Goal: Task Accomplishment & Management: Use online tool/utility

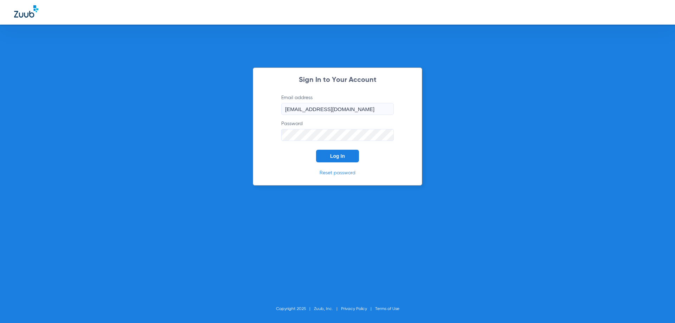
click at [342, 161] on button "Log In" at bounding box center [337, 156] width 43 height 13
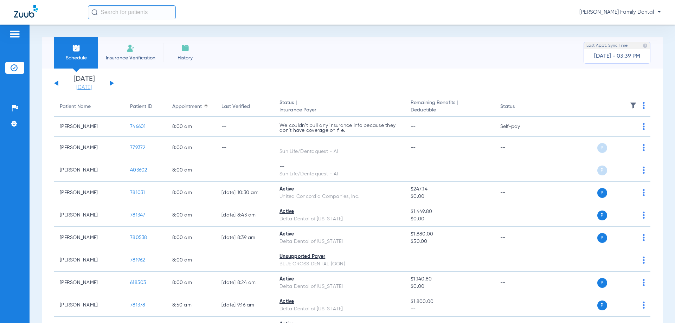
click at [87, 89] on link "[DATE]" at bounding box center [84, 87] width 42 height 7
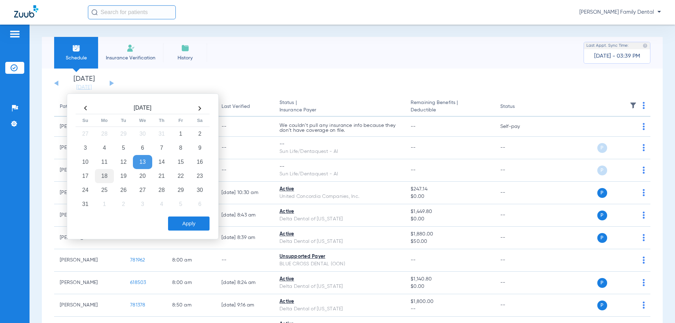
click at [109, 176] on td "18" at bounding box center [104, 176] width 19 height 14
click at [188, 224] on button "Apply" at bounding box center [188, 224] width 41 height 14
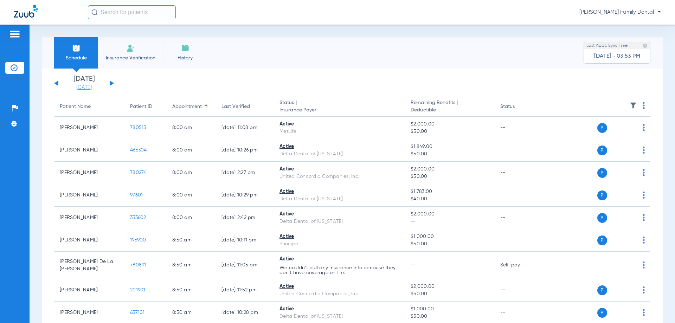
click at [85, 88] on link "[DATE]" at bounding box center [84, 87] width 42 height 7
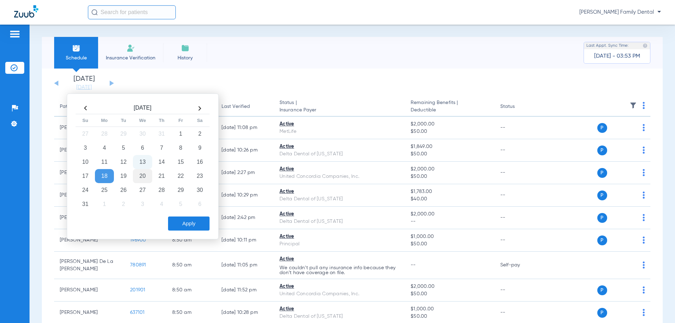
click at [142, 177] on td "20" at bounding box center [142, 176] width 19 height 14
click at [191, 226] on button "Apply" at bounding box center [188, 224] width 41 height 14
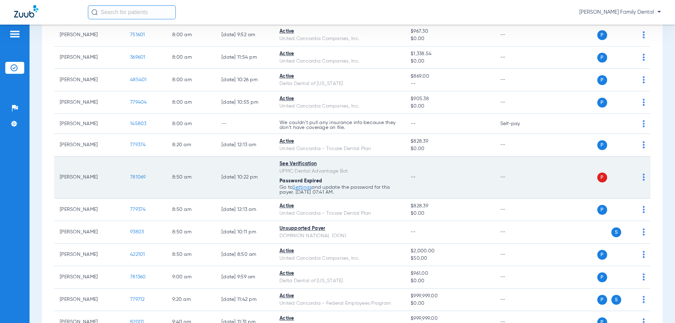
scroll to position [106, 0]
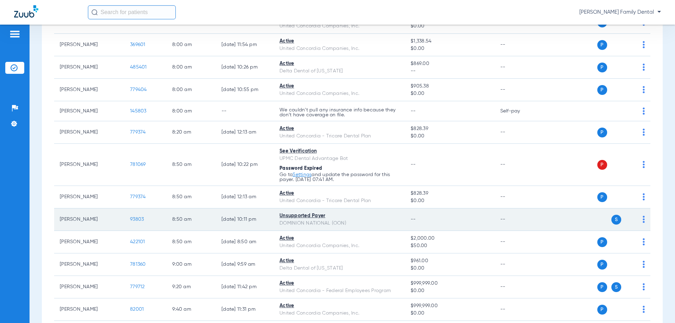
click at [134, 220] on span "93803" at bounding box center [137, 219] width 14 height 5
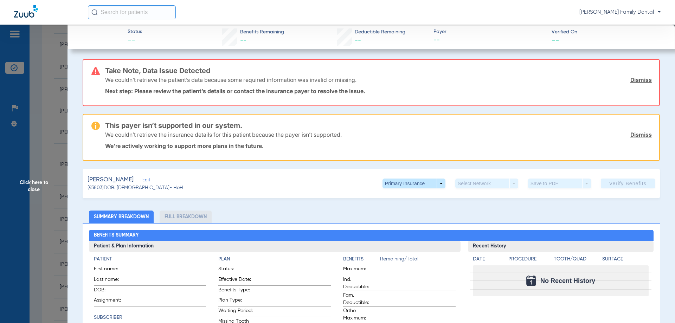
click at [44, 181] on span "Click here to close" at bounding box center [34, 186] width 68 height 323
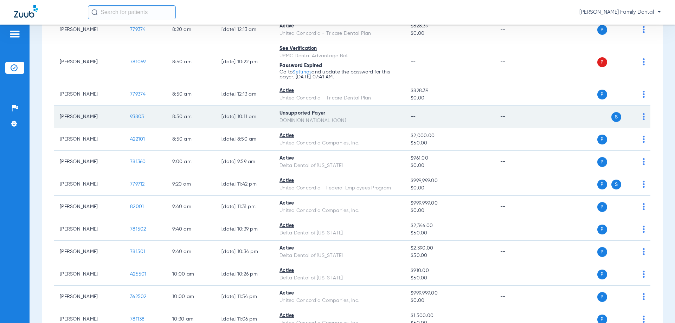
scroll to position [211, 0]
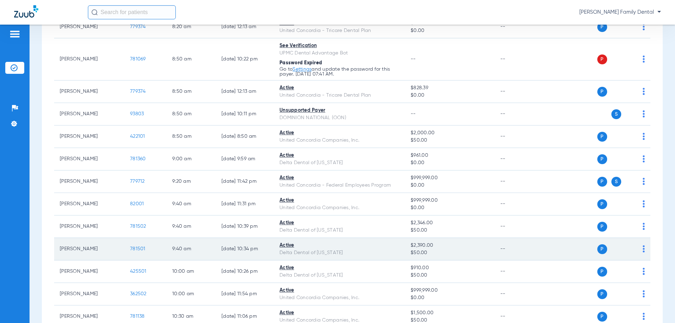
click at [141, 248] on span "781501" at bounding box center [137, 249] width 15 height 5
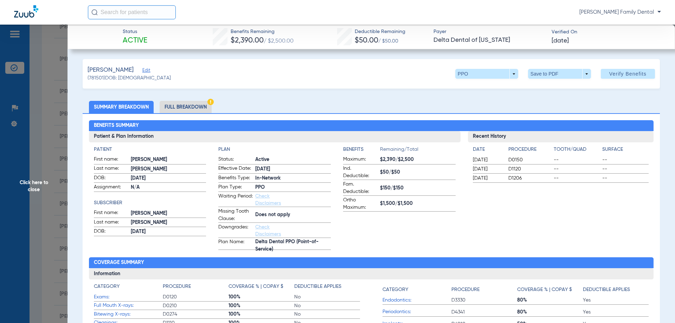
click at [179, 107] on li "Full Breakdown" at bounding box center [186, 107] width 52 height 12
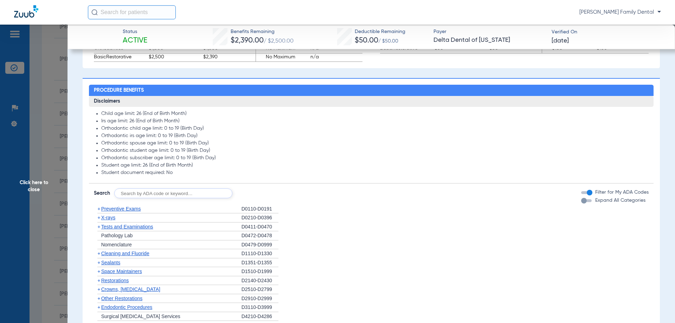
scroll to position [457, 0]
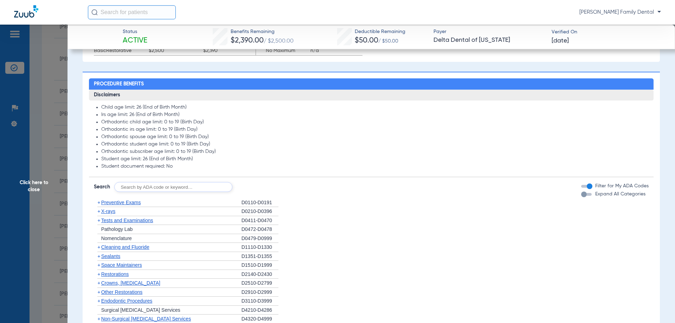
drag, startPoint x: 168, startPoint y: 195, endPoint x: 498, endPoint y: 160, distance: 331.4
click at [168, 196] on div "Disclaimers Child age limit: 26 (End of Birth Month) Irs age limit: 26 (End of …" at bounding box center [371, 263] width 565 height 347
type input "D9944"
click button "Search" at bounding box center [259, 187] width 28 height 10
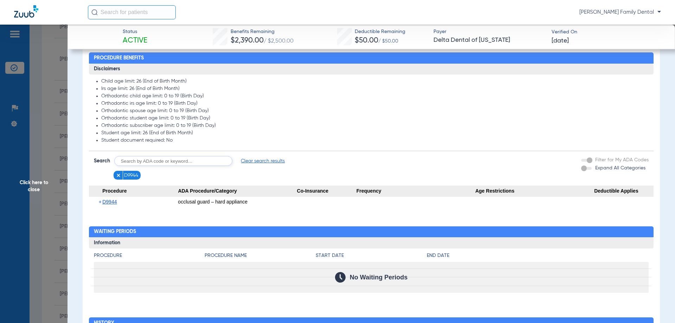
scroll to position [492, 0]
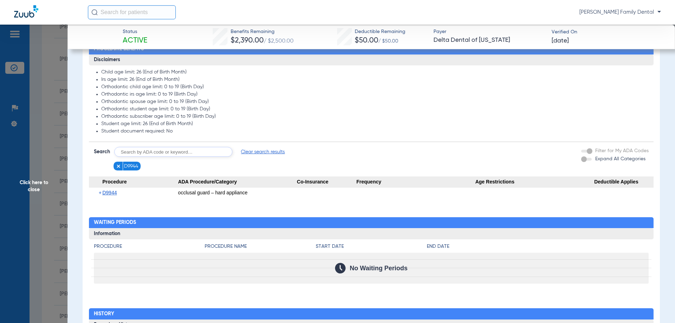
click at [117, 169] on img at bounding box center [118, 166] width 5 height 5
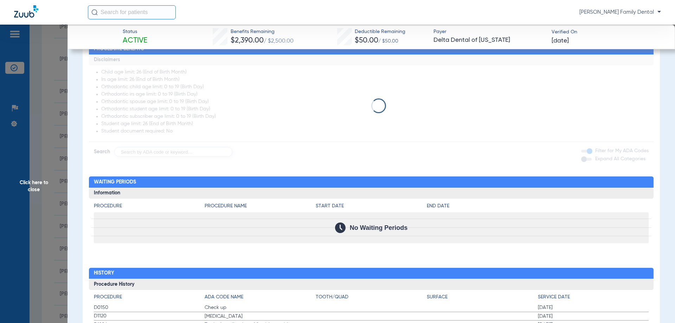
click at [138, 153] on app-loading-indicator at bounding box center [371, 106] width 565 height 103
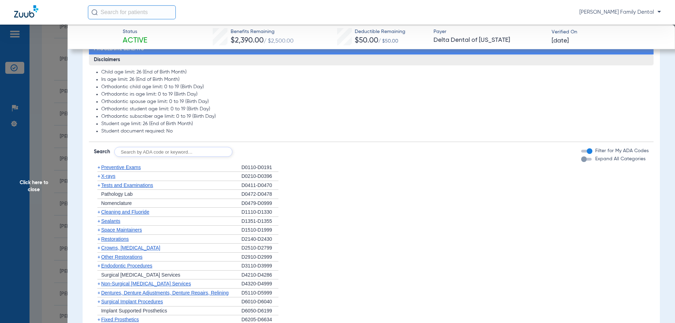
click at [138, 153] on input "text" at bounding box center [173, 152] width 118 height 10
type input "D4355"
click button "Search" at bounding box center [259, 152] width 28 height 10
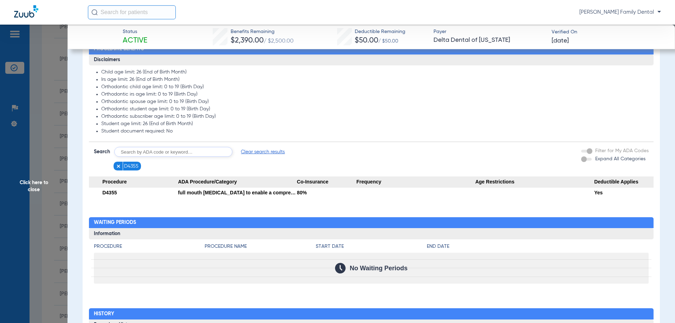
click at [41, 180] on span "Click here to close" at bounding box center [34, 186] width 68 height 323
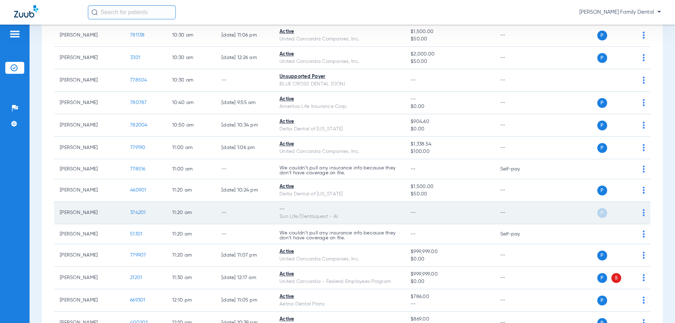
click at [143, 211] on span "374201" at bounding box center [138, 212] width 16 height 5
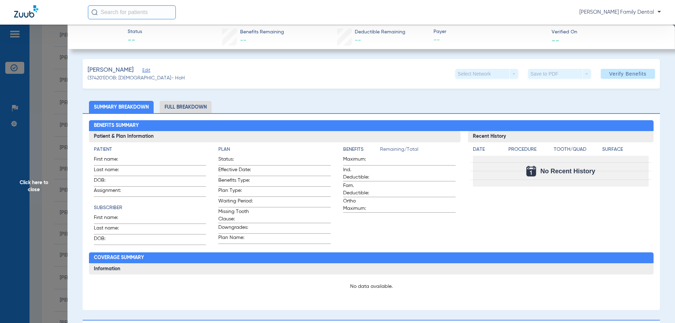
click at [187, 108] on li "Full Breakdown" at bounding box center [186, 107] width 52 height 12
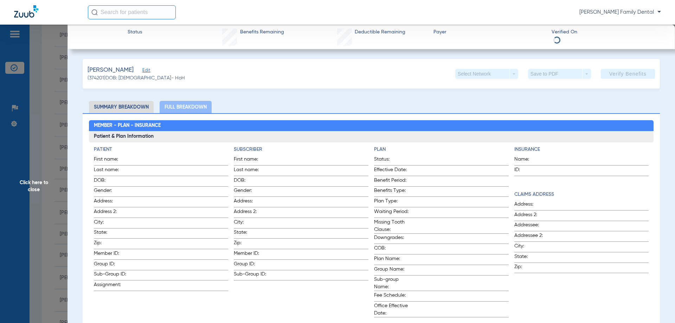
click at [27, 189] on span "Click here to close" at bounding box center [34, 186] width 68 height 323
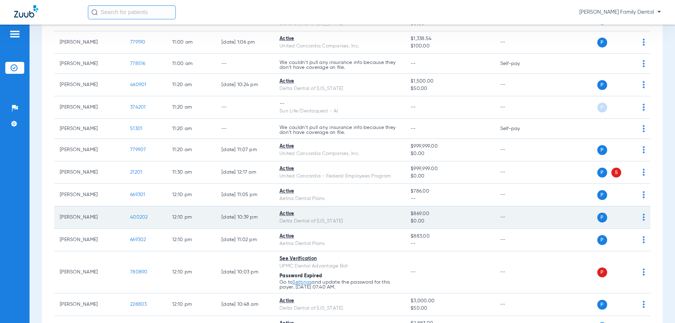
scroll to position [668, 0]
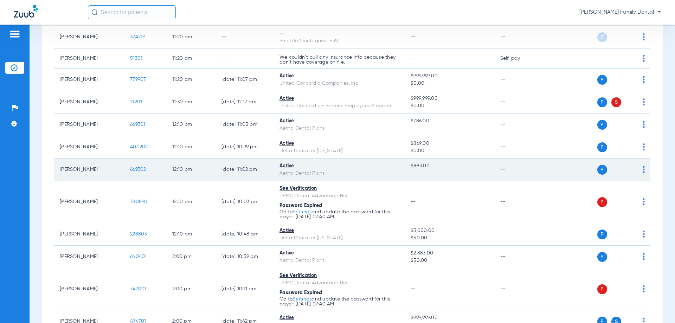
click at [141, 171] on span "669302" at bounding box center [138, 169] width 16 height 5
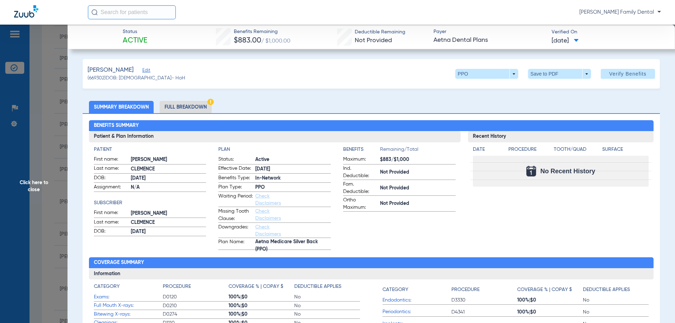
click at [196, 102] on li "Full Breakdown" at bounding box center [186, 107] width 52 height 12
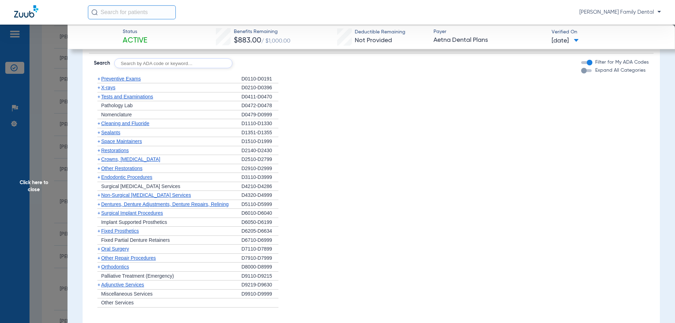
scroll to position [528, 0]
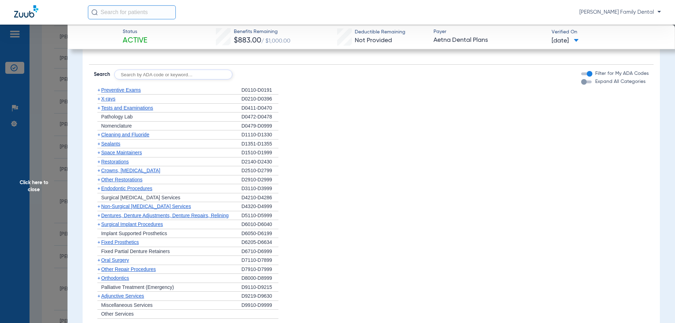
click at [116, 136] on span "Cleaning and Fluoride" at bounding box center [125, 135] width 48 height 6
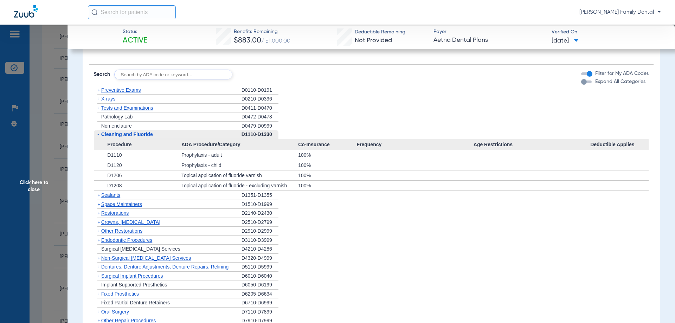
click at [116, 136] on span "Cleaning and Fluoride" at bounding box center [127, 135] width 52 height 6
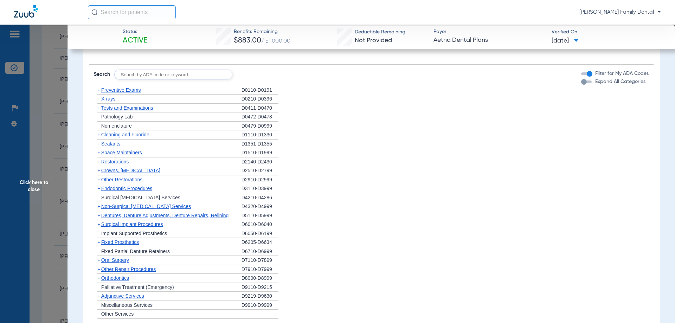
click at [40, 183] on span "Click here to close" at bounding box center [34, 186] width 68 height 323
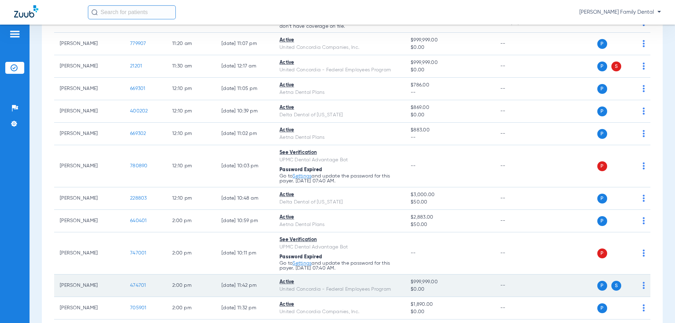
scroll to position [703, 0]
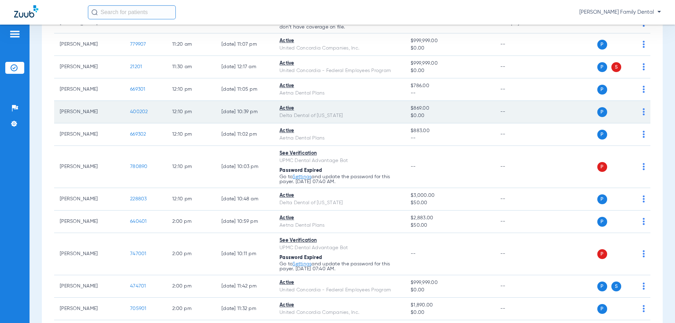
click at [138, 113] on span "400202" at bounding box center [139, 111] width 18 height 5
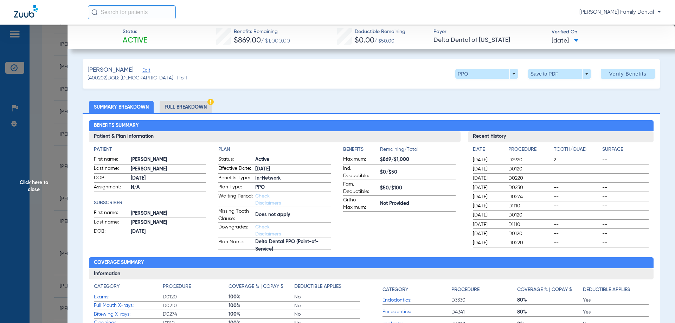
click at [188, 106] on li "Full Breakdown" at bounding box center [186, 107] width 52 height 12
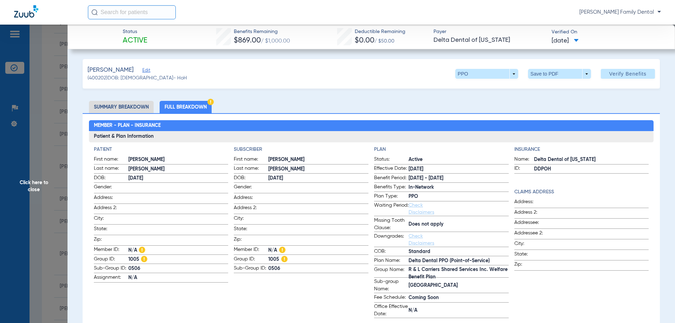
drag, startPoint x: 440, startPoint y: 279, endPoint x: 403, endPoint y: 273, distance: 37.0
click at [403, 273] on label "Group Name: R & L Carriers Shared Services Inc. Welfare Benefit Plan" at bounding box center [441, 272] width 135 height 12
copy label "R & L Carriers Shared Services Inc. Welfare Benefit Plan"
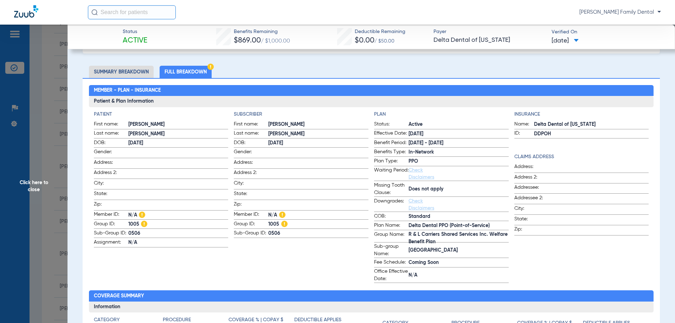
click at [464, 242] on span "R & L Carriers Shared Services Inc. Welfare Benefit Plan" at bounding box center [459, 238] width 100 height 7
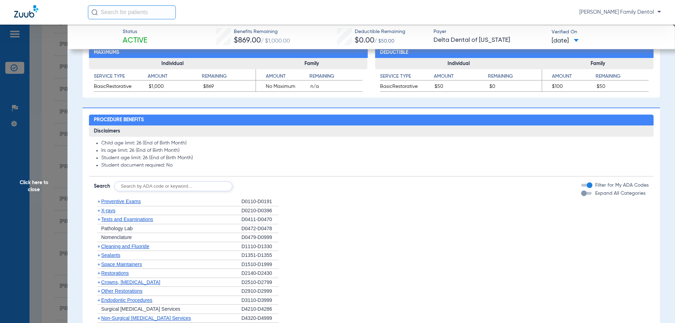
scroll to position [422, 0]
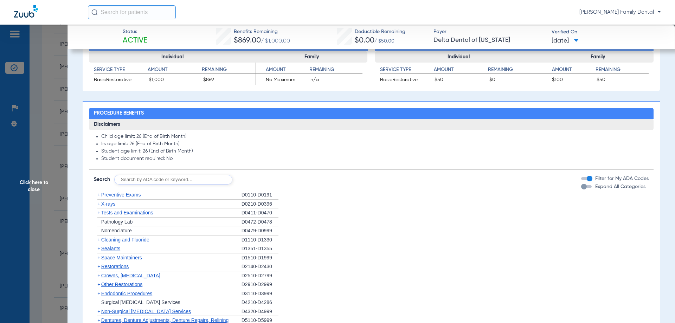
click at [127, 196] on span "Preventive Exams" at bounding box center [121, 195] width 40 height 6
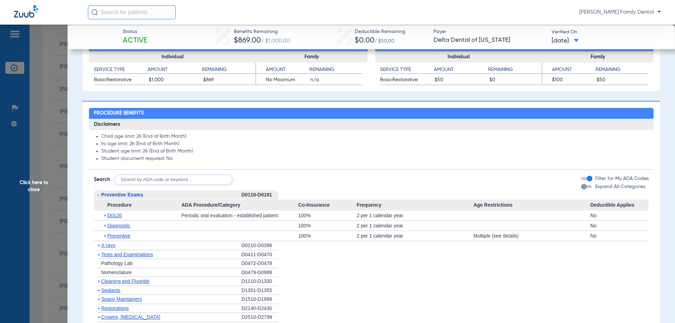
click at [127, 196] on span "Preventive Exams" at bounding box center [122, 195] width 42 height 6
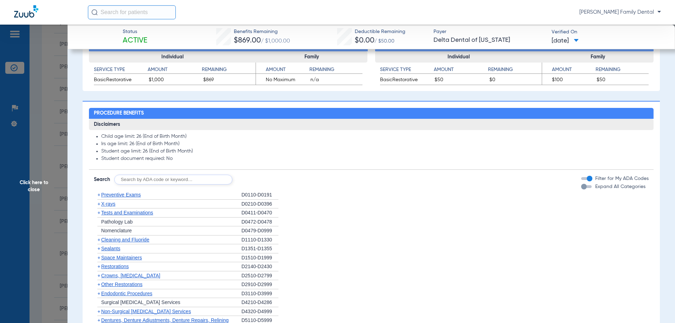
click at [126, 238] on span "Cleaning and Fluoride" at bounding box center [125, 240] width 48 height 6
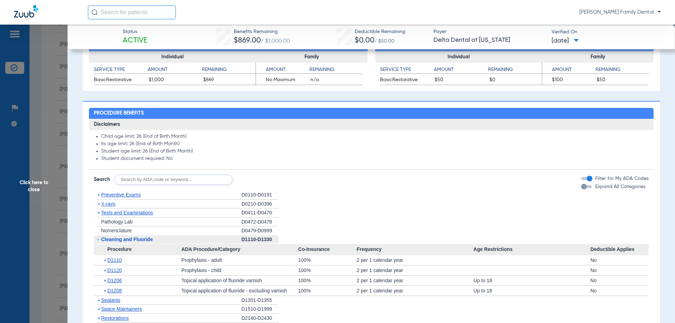
click at [126, 238] on span "Cleaning and Fluoride" at bounding box center [127, 240] width 52 height 6
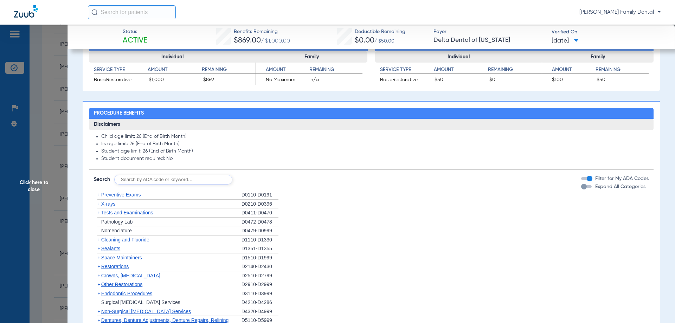
click at [127, 242] on span "Cleaning and Fluoride" at bounding box center [125, 240] width 48 height 6
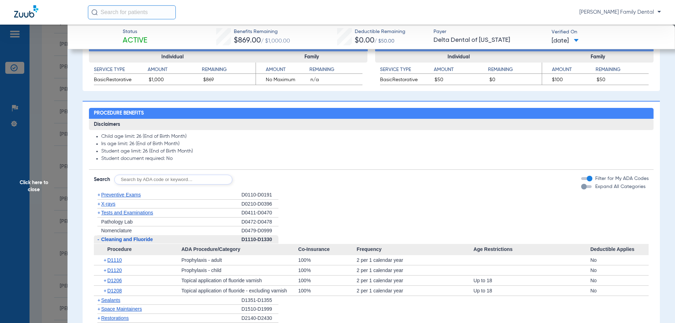
click at [127, 242] on span "Cleaning and Fluoride" at bounding box center [127, 240] width 52 height 6
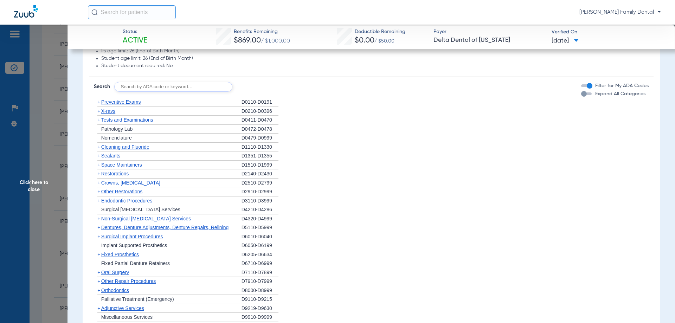
scroll to position [528, 0]
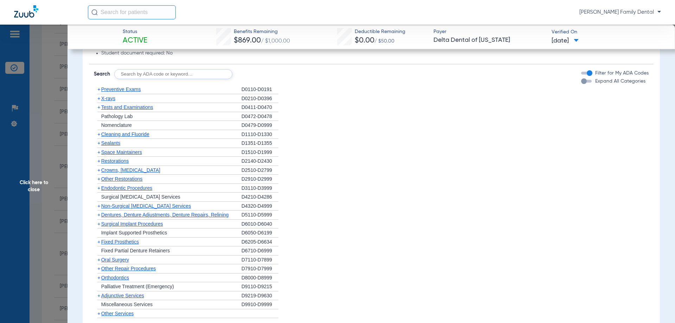
click at [129, 172] on span "Crowns, [MEDICAL_DATA]" at bounding box center [130, 170] width 59 height 6
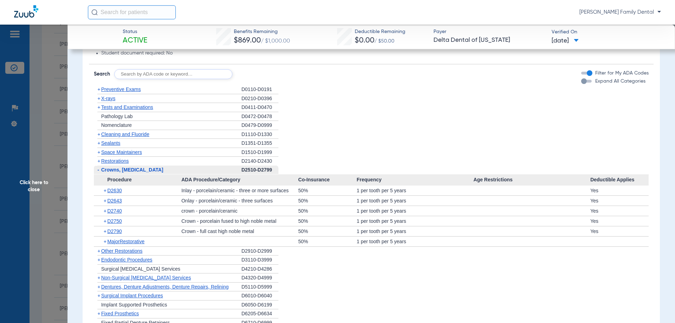
click at [129, 172] on span "Crowns, [MEDICAL_DATA]" at bounding box center [132, 170] width 62 height 6
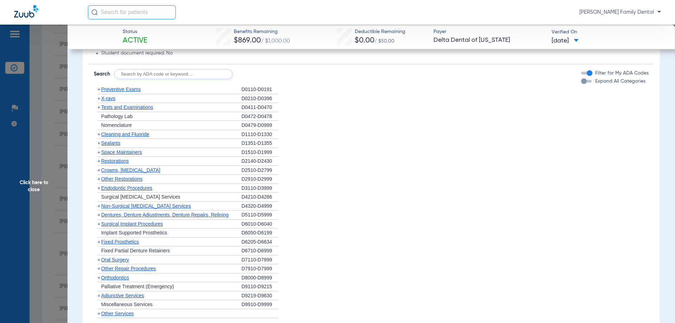
click at [117, 169] on span "Crowns, [MEDICAL_DATA]" at bounding box center [130, 170] width 59 height 6
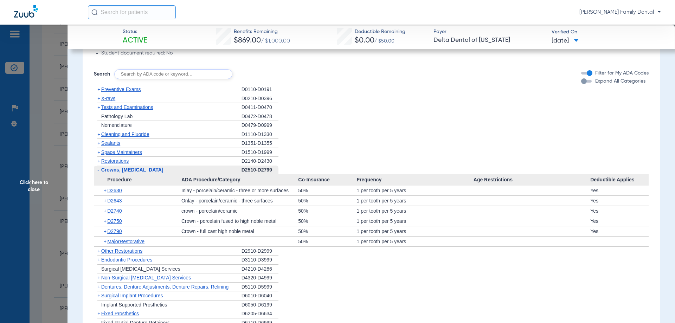
click at [155, 168] on span "Crowns, [MEDICAL_DATA]" at bounding box center [132, 170] width 62 height 6
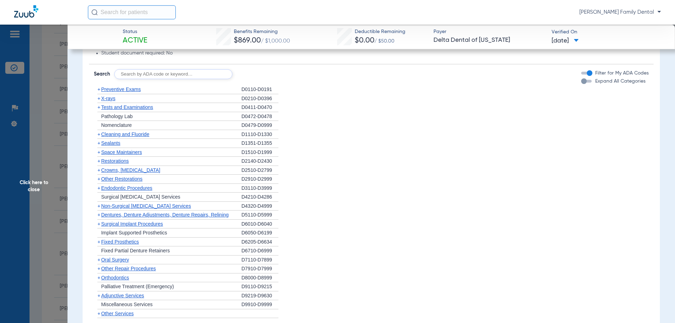
click at [126, 179] on span "Other Restorations" at bounding box center [121, 179] width 41 height 6
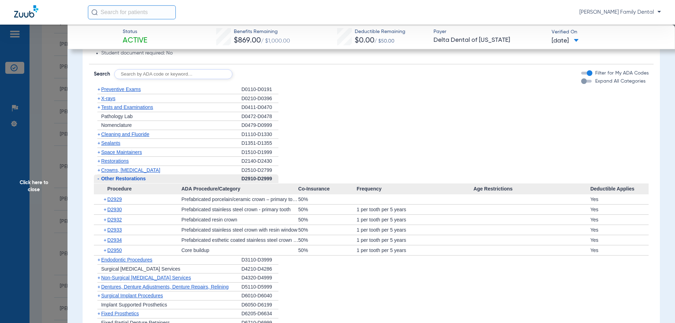
click at [126, 179] on span "Other Restorations" at bounding box center [123, 179] width 45 height 6
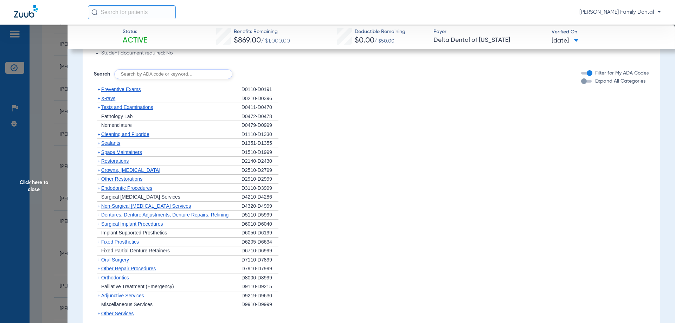
click at [126, 179] on span "Other Restorations" at bounding box center [121, 179] width 41 height 6
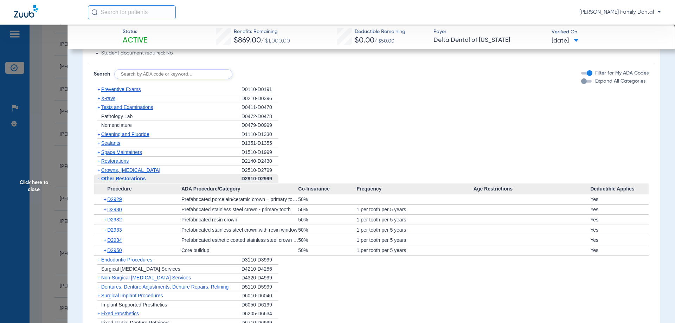
click at [126, 179] on span "Other Restorations" at bounding box center [123, 179] width 45 height 6
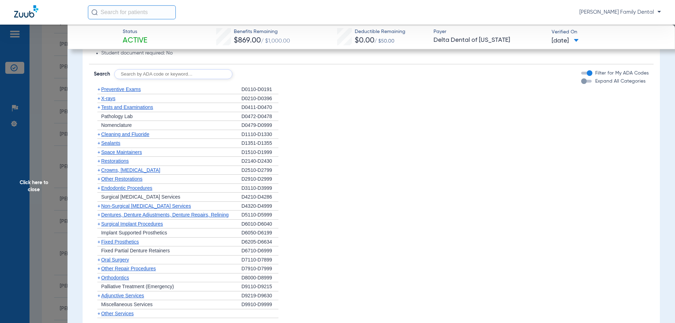
click at [126, 179] on span "Other Restorations" at bounding box center [121, 179] width 41 height 6
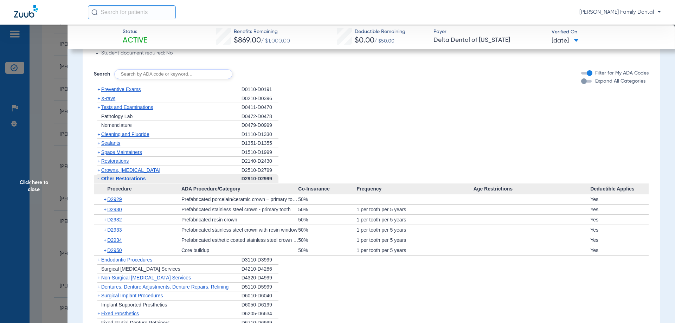
click at [126, 179] on span "Other Restorations" at bounding box center [123, 179] width 45 height 6
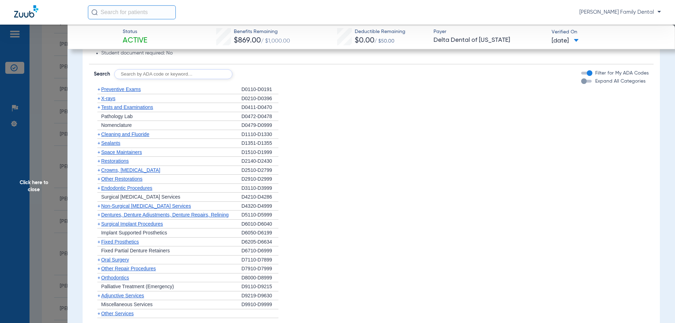
click at [121, 170] on span "Crowns, [MEDICAL_DATA]" at bounding box center [130, 170] width 59 height 6
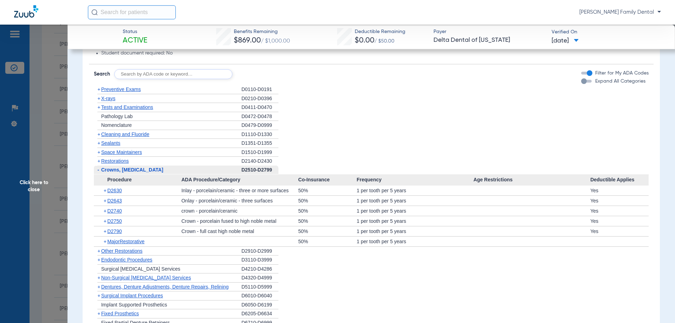
click at [121, 170] on span "Crowns, [MEDICAL_DATA]" at bounding box center [132, 170] width 62 height 6
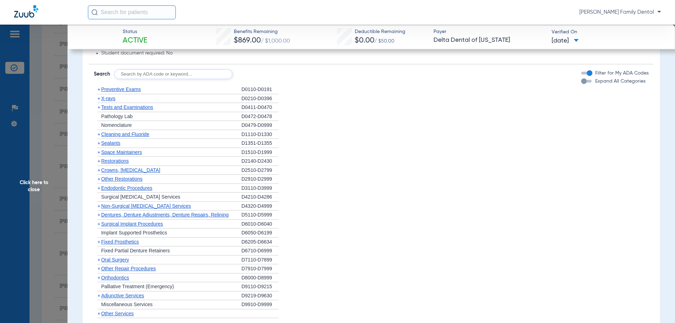
click at [126, 180] on span "Other Restorations" at bounding box center [121, 179] width 41 height 6
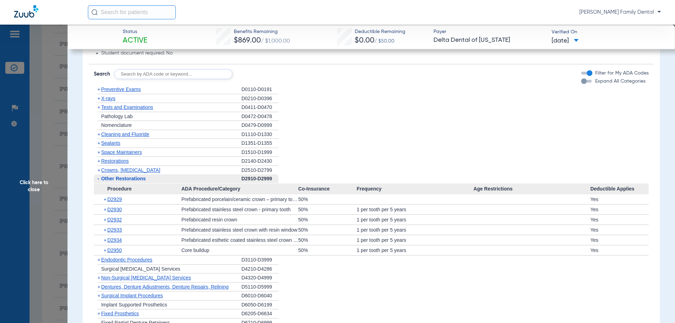
click at [106, 182] on div "- Other Restorations" at bounding box center [168, 178] width 148 height 9
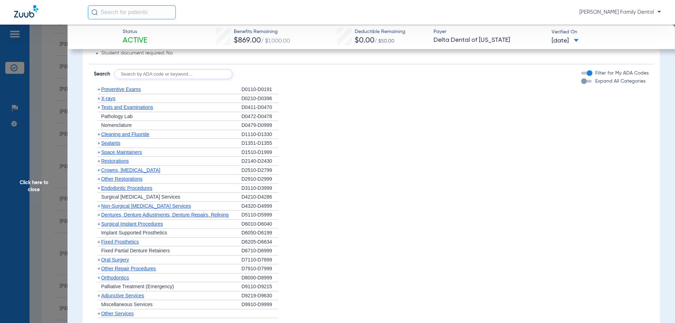
click at [107, 179] on span "Other Restorations" at bounding box center [121, 179] width 41 height 6
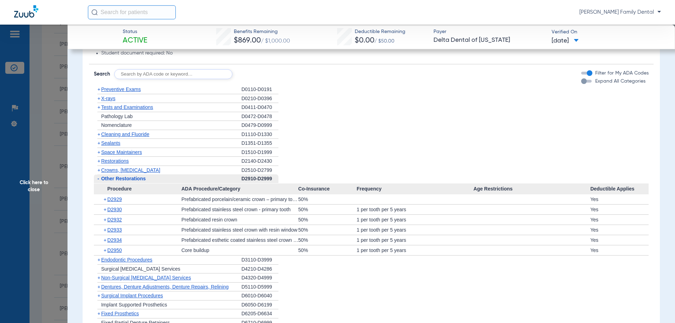
click at [107, 179] on span "Other Restorations" at bounding box center [123, 179] width 45 height 6
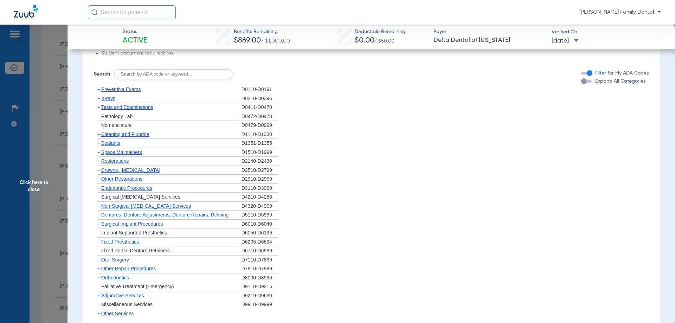
click at [119, 191] on span "Endodontic Procedures" at bounding box center [126, 188] width 51 height 6
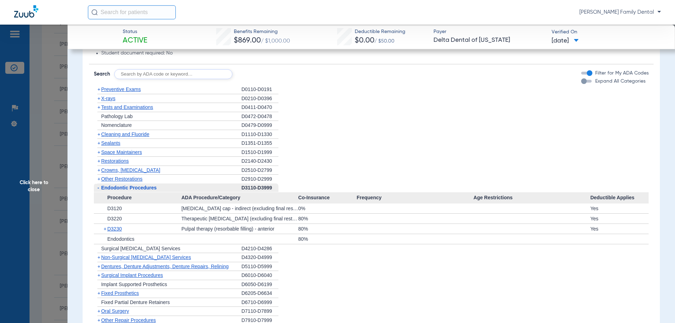
click at [121, 189] on span "Endodontic Procedures" at bounding box center [129, 188] width 56 height 6
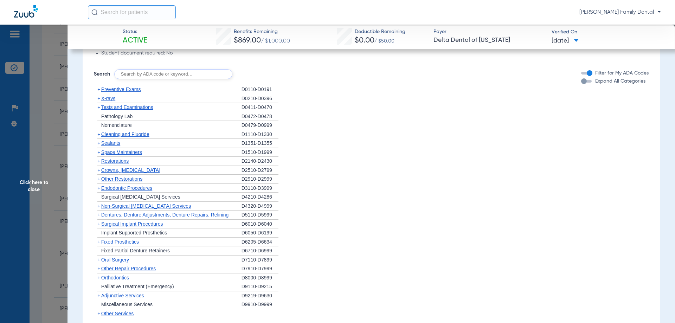
click at [128, 206] on span "Non-Surgical [MEDICAL_DATA] Services" at bounding box center [146, 206] width 90 height 6
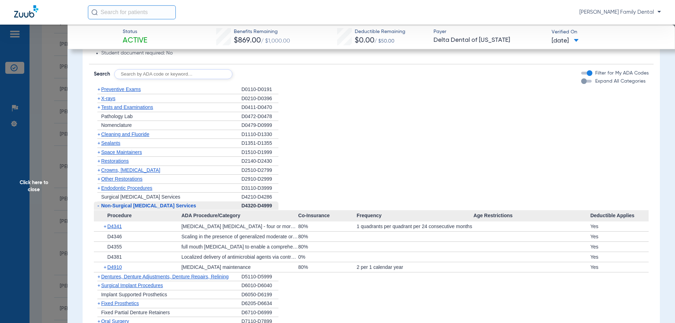
scroll to position [563, 0]
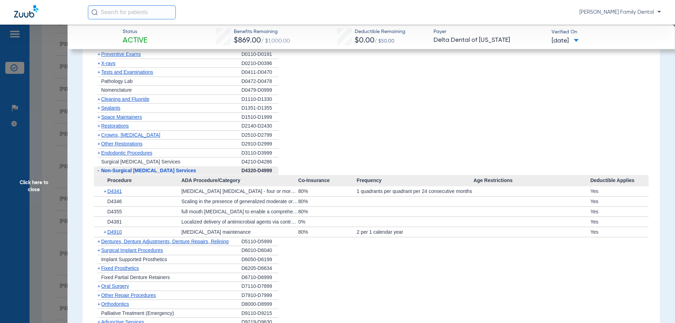
click at [131, 172] on span "Non-Surgical [MEDICAL_DATA] Services" at bounding box center [148, 171] width 95 height 6
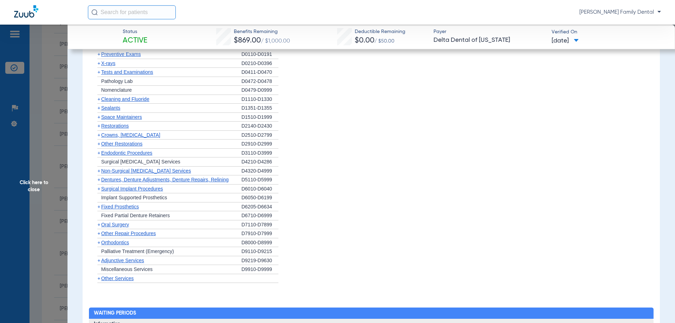
click at [133, 178] on span "Dentures, Denture Adjustments, Denture Repairs, Relining" at bounding box center [165, 180] width 128 height 6
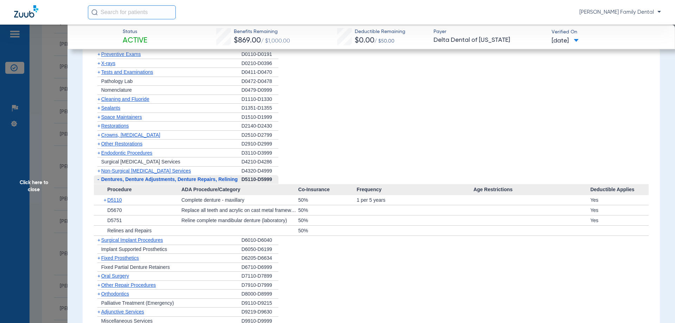
click at [133, 178] on span "Dentures, Denture Adjustments, Denture Repairs, Relining" at bounding box center [169, 180] width 136 height 6
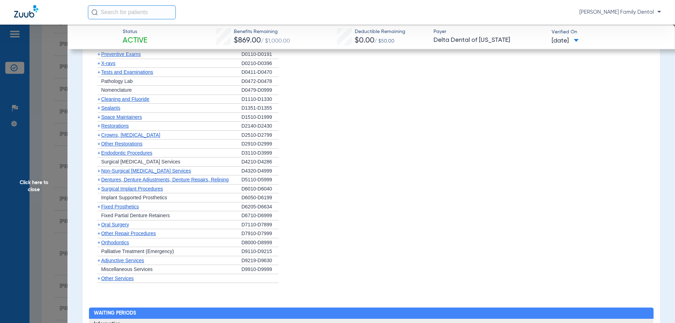
click at [133, 190] on span "Surgical Implant Procedures" at bounding box center [132, 189] width 62 height 6
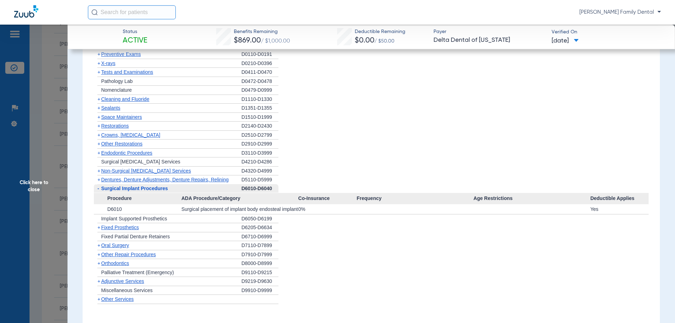
click at [133, 190] on span "Surgical Implant Procedures" at bounding box center [134, 189] width 67 height 6
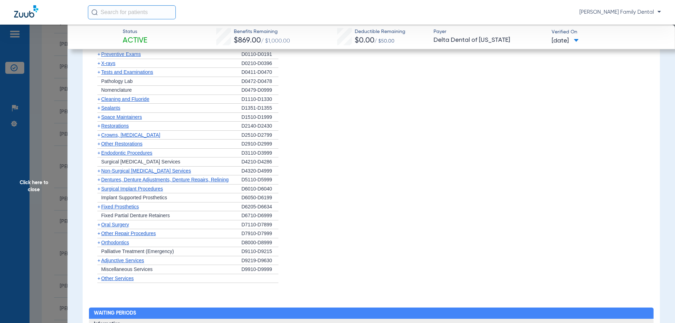
click at [132, 206] on span "Fixed Prosthetics" at bounding box center [120, 207] width 38 height 6
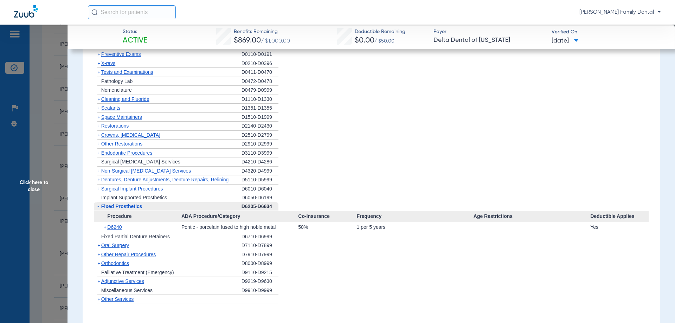
click at [132, 206] on span "Fixed Prosthetics" at bounding box center [121, 207] width 41 height 6
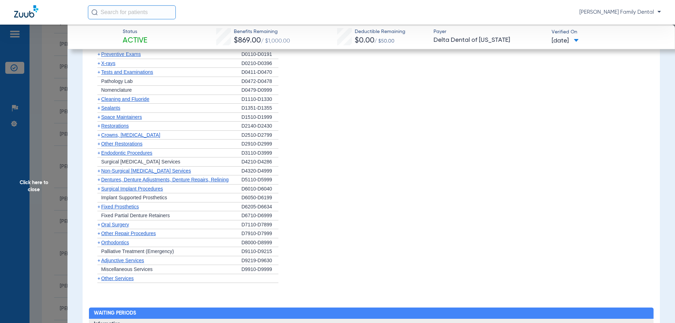
click at [138, 187] on span "Surgical Implant Procedures" at bounding box center [132, 189] width 62 height 6
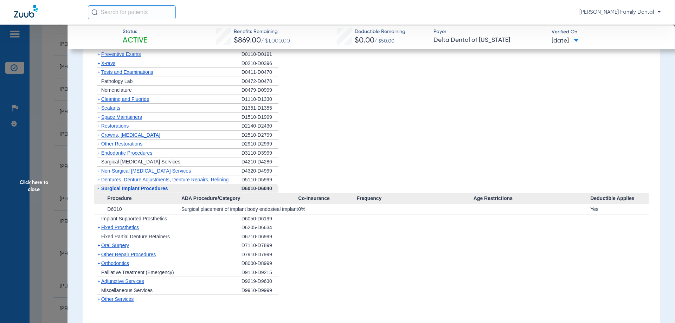
click at [138, 187] on span "Surgical Implant Procedures" at bounding box center [134, 189] width 67 height 6
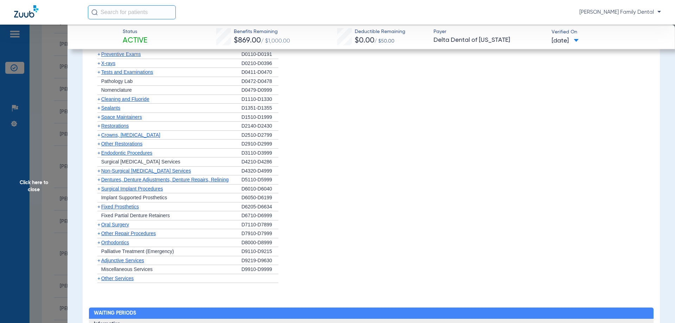
click at [136, 199] on span "Implant Supported Prosthetics" at bounding box center [134, 198] width 66 height 6
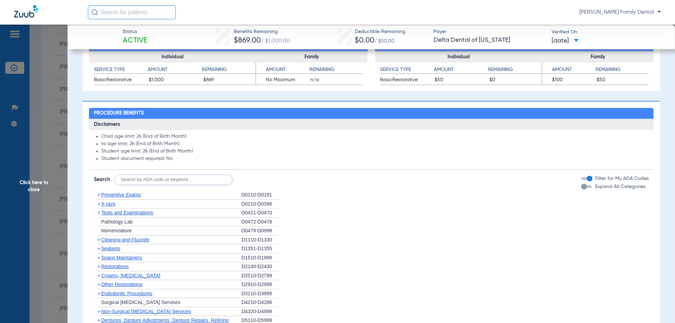
scroll to position [492, 0]
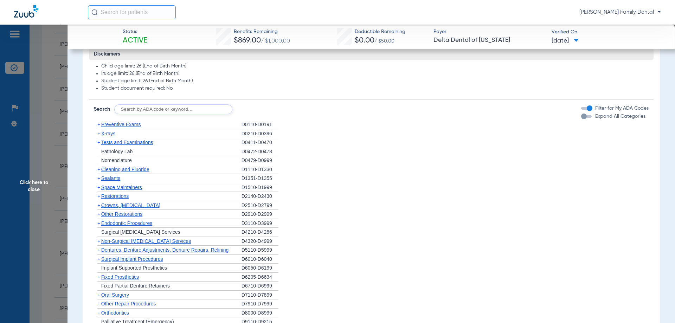
click at [114, 133] on span "X-rays" at bounding box center [108, 134] width 14 height 6
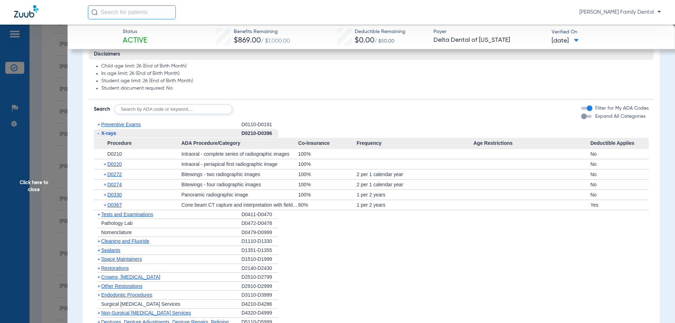
click at [127, 125] on span "Preventive Exams" at bounding box center [121, 125] width 40 height 6
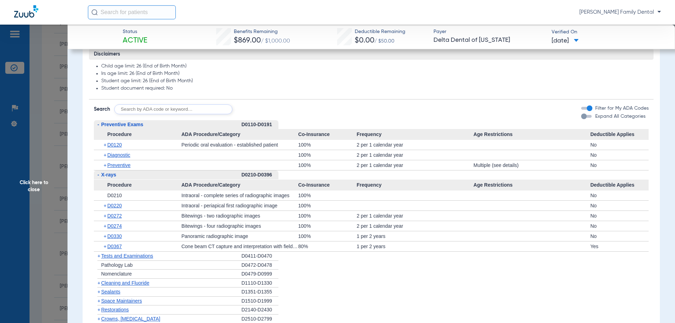
click at [116, 177] on span "X-rays" at bounding box center [108, 175] width 15 height 6
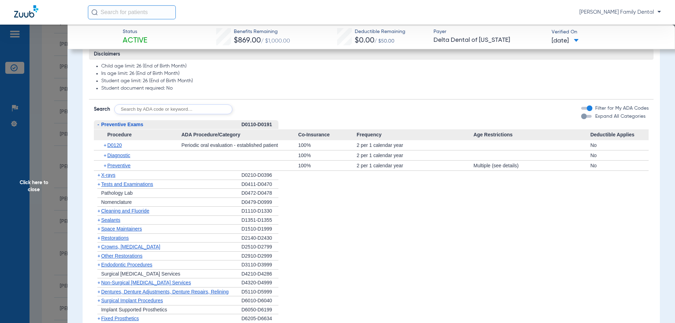
click at [101, 122] on span "Preventive Exams" at bounding box center [122, 125] width 42 height 6
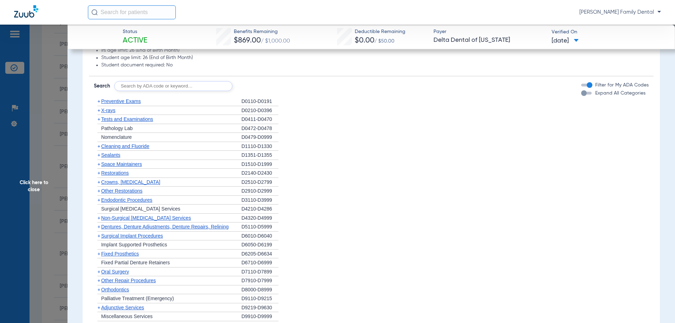
scroll to position [528, 0]
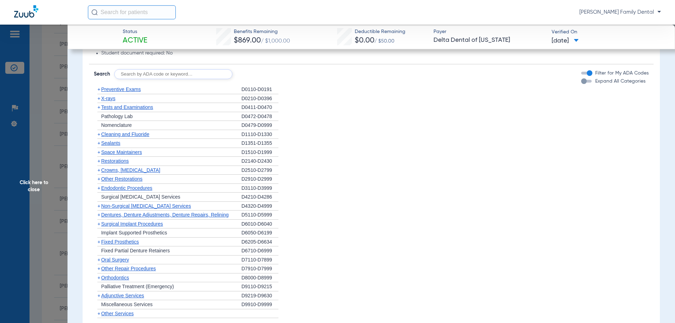
click at [111, 92] on span "Preventive Exams" at bounding box center [121, 90] width 40 height 6
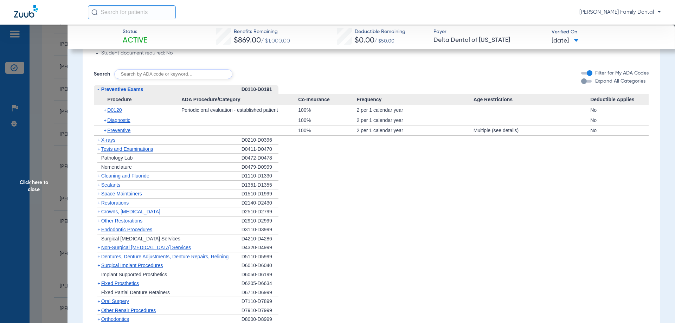
click at [120, 102] on span "Procedure" at bounding box center [138, 99] width 88 height 11
click at [116, 89] on span "Preventive Exams" at bounding box center [122, 90] width 42 height 6
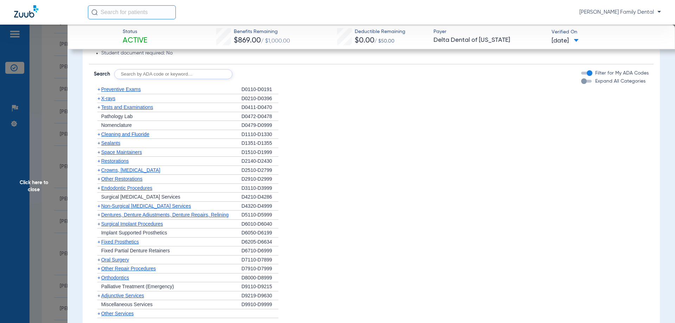
click at [115, 134] on span "Cleaning and Fluoride" at bounding box center [125, 135] width 48 height 6
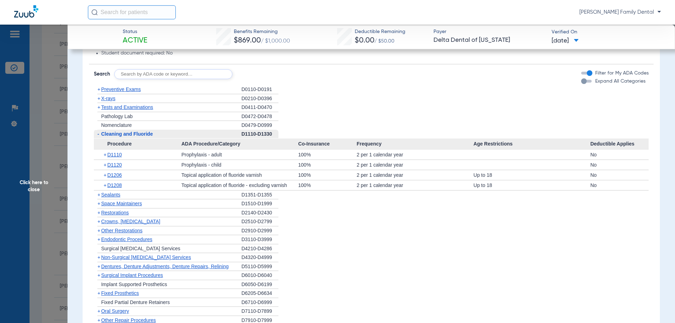
click at [132, 137] on span "Cleaning and Fluoride" at bounding box center [127, 134] width 52 height 6
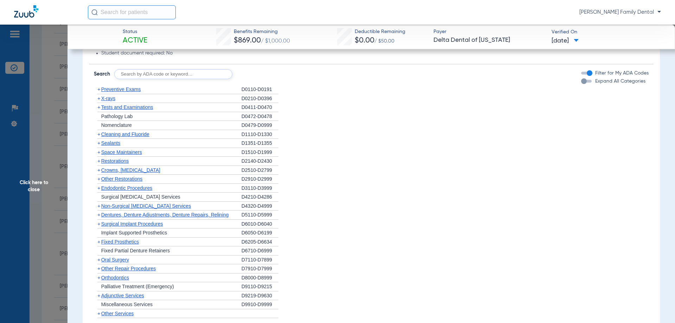
click at [115, 143] on span "Sealants" at bounding box center [110, 143] width 19 height 6
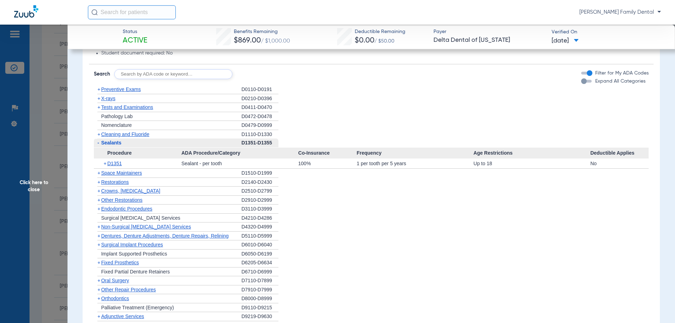
click at [103, 143] on span "Sealants" at bounding box center [111, 143] width 20 height 6
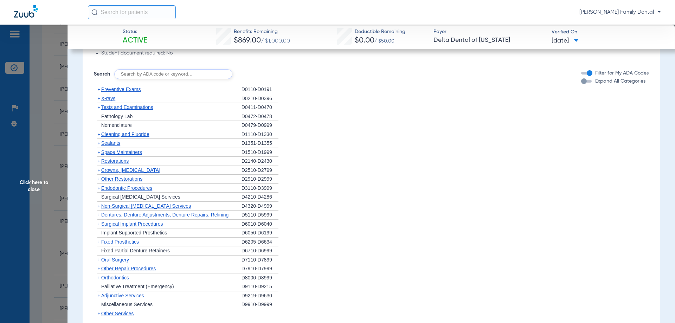
click at [122, 206] on span "Non-Surgical [MEDICAL_DATA] Services" at bounding box center [146, 206] width 90 height 6
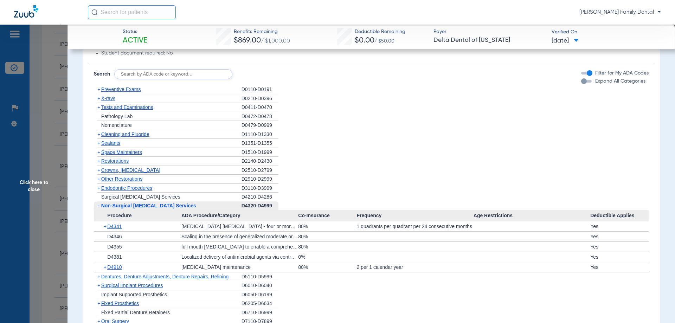
click at [140, 206] on span "Non-Surgical [MEDICAL_DATA] Services" at bounding box center [148, 206] width 95 height 6
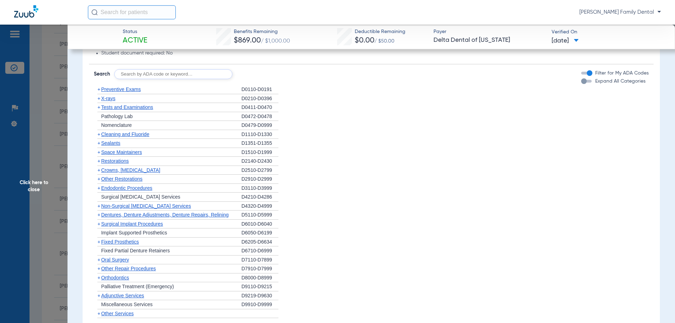
click at [108, 279] on span "Orthodontics" at bounding box center [115, 278] width 28 height 6
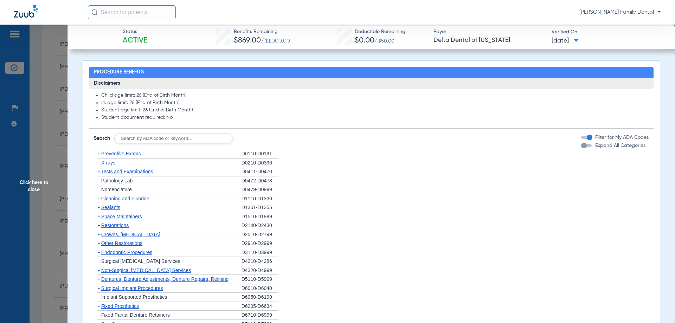
scroll to position [492, 0]
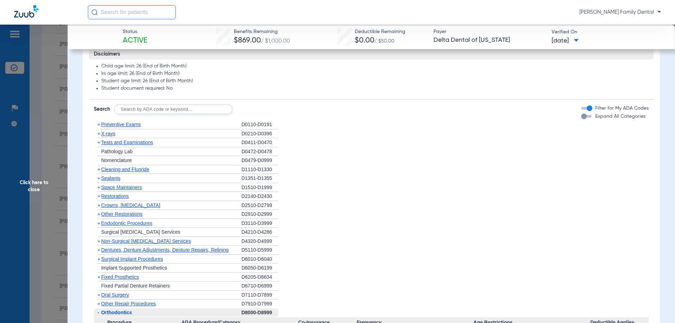
drag, startPoint x: 178, startPoint y: 107, endPoint x: 215, endPoint y: 97, distance: 37.9
click at [178, 107] on input "text" at bounding box center [173, 109] width 118 height 10
type input "D9944"
click button "Search" at bounding box center [259, 109] width 28 height 10
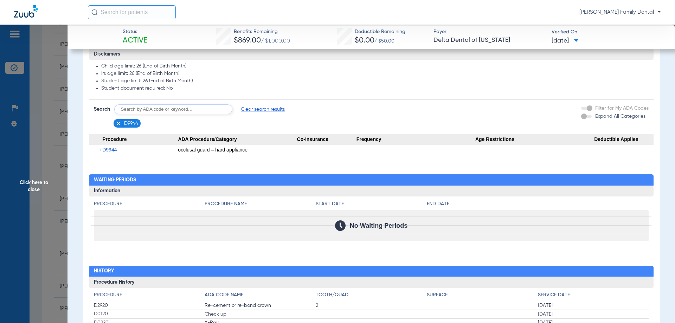
click at [42, 184] on span "Click here to close" at bounding box center [34, 186] width 68 height 323
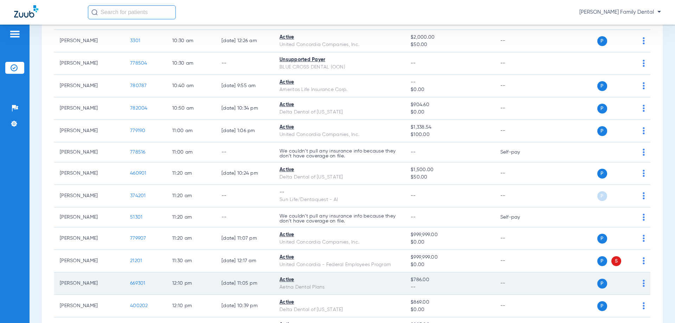
scroll to position [457, 0]
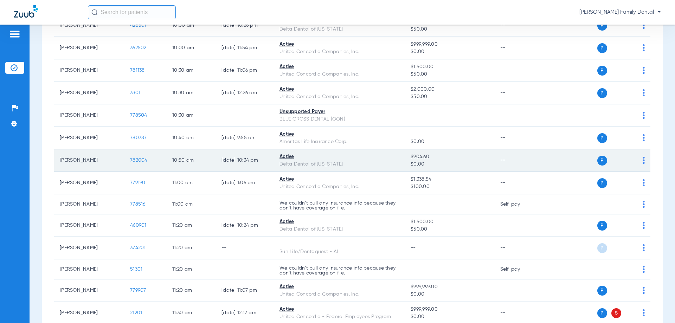
click at [139, 160] on span "782004" at bounding box center [139, 160] width 18 height 5
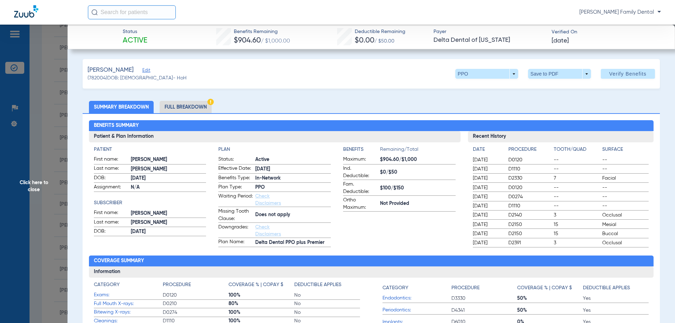
click at [196, 107] on li "Full Breakdown" at bounding box center [186, 107] width 52 height 12
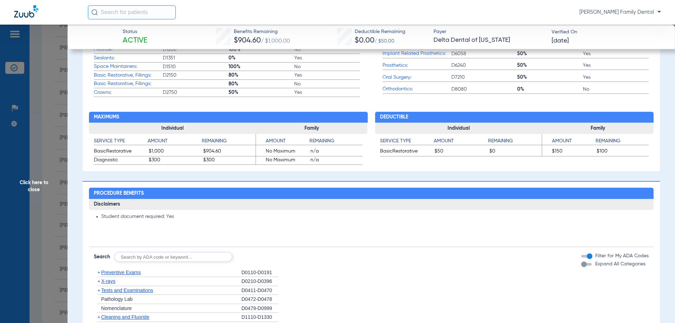
scroll to position [352, 0]
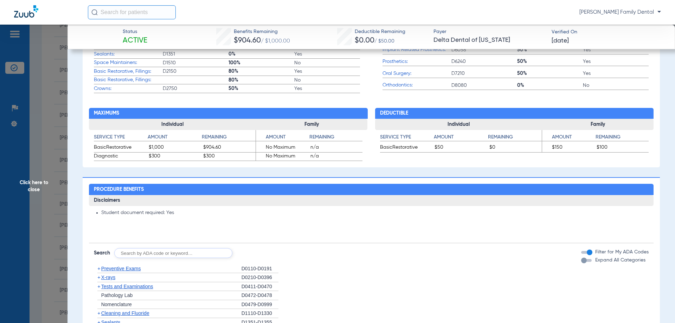
click at [187, 255] on input "text" at bounding box center [173, 253] width 118 height 10
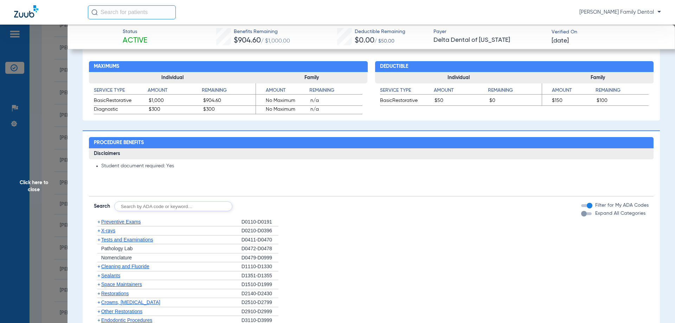
scroll to position [457, 0]
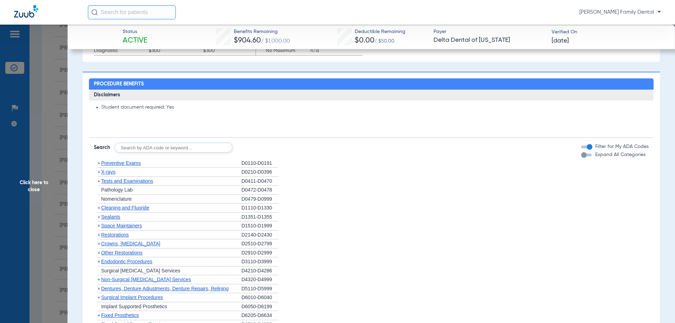
click at [119, 218] on span "Sealants" at bounding box center [110, 217] width 19 height 6
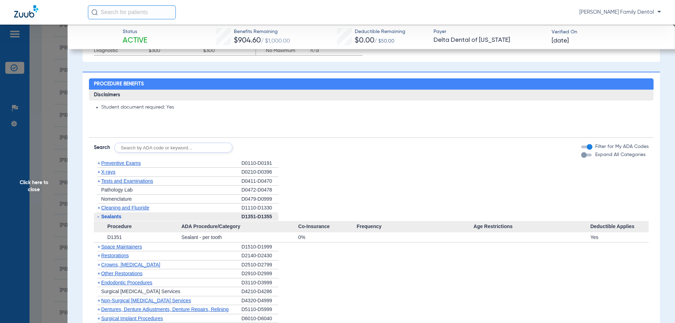
click at [119, 218] on span "Sealants" at bounding box center [111, 217] width 20 height 6
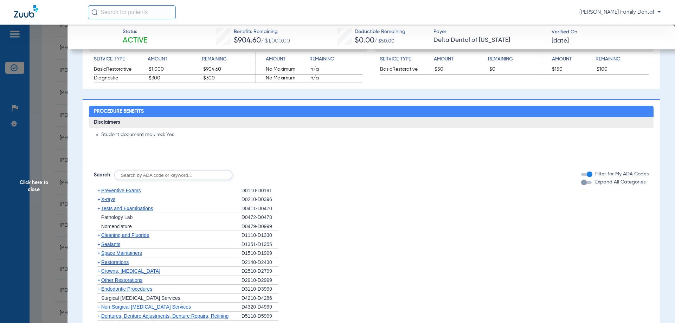
scroll to position [422, 0]
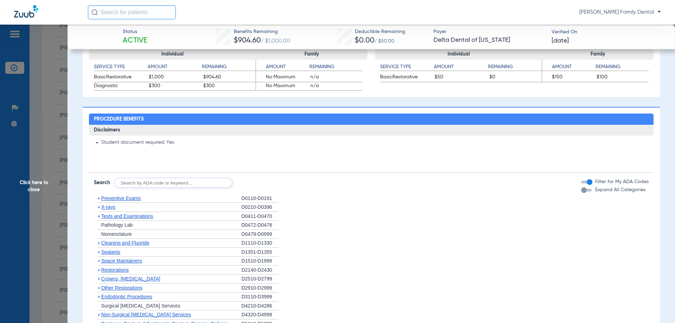
click at [44, 183] on span "Click here to close" at bounding box center [34, 186] width 68 height 323
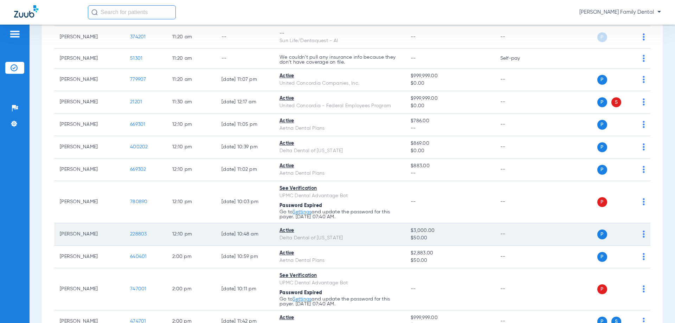
scroll to position [774, 0]
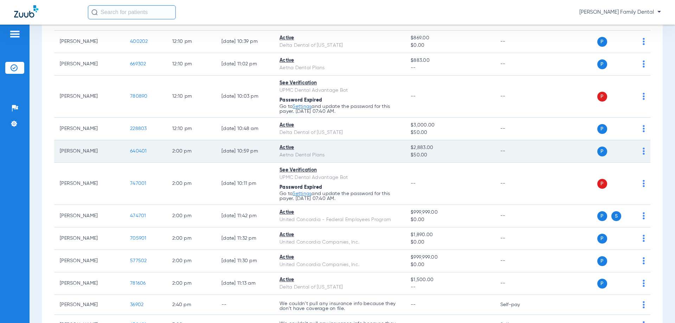
click at [136, 151] on span "640401" at bounding box center [138, 151] width 17 height 5
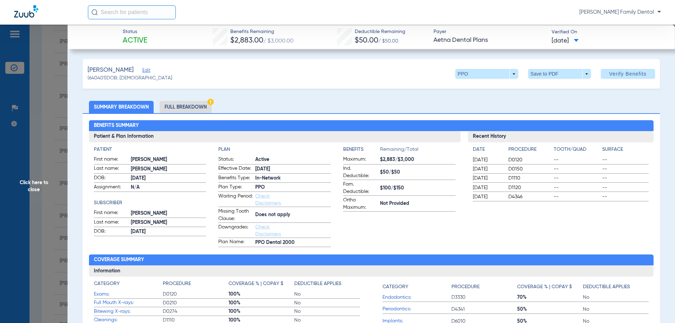
click at [184, 104] on li "Full Breakdown" at bounding box center [186, 107] width 52 height 12
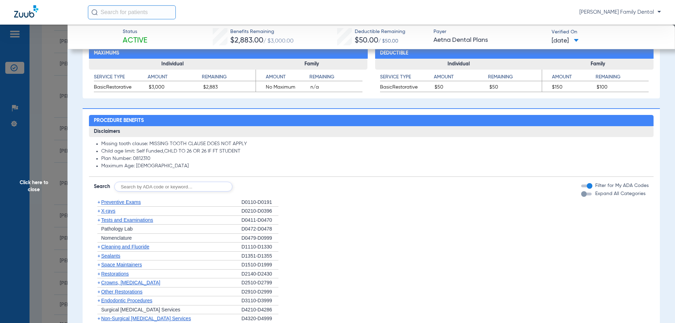
scroll to position [422, 0]
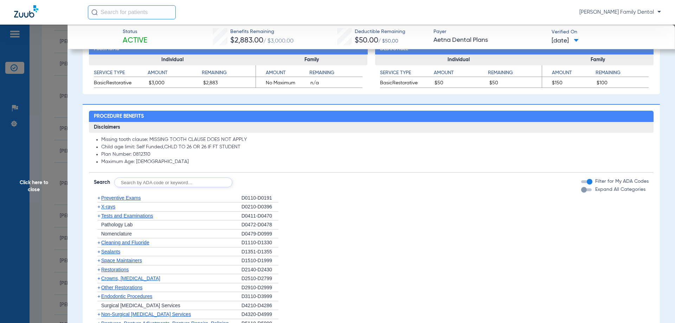
click at [154, 188] on div "Disclaimers Missing tooth clause: MISSING TOOTH CLAUSE DOES NOT APPLY Child age…" at bounding box center [371, 277] width 565 height 310
click at [154, 186] on input "text" at bounding box center [173, 183] width 118 height 10
type input "D2950"
click button "Search" at bounding box center [259, 183] width 28 height 10
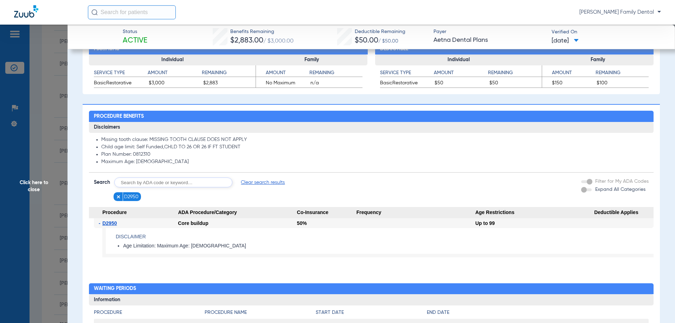
drag, startPoint x: 118, startPoint y: 197, endPoint x: 135, endPoint y: 190, distance: 19.1
click at [118, 197] on img at bounding box center [118, 196] width 5 height 5
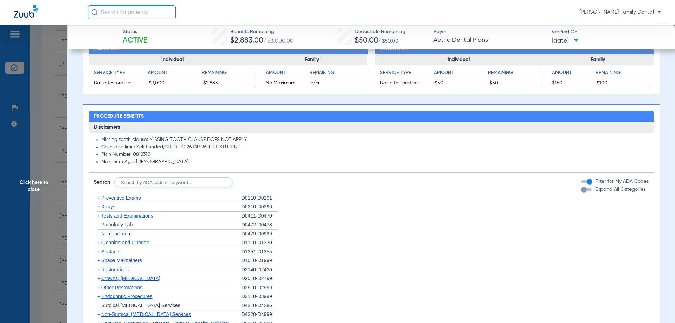
click at [141, 185] on input "text" at bounding box center [173, 183] width 118 height 10
type input "D9944"
click button "Search" at bounding box center [259, 183] width 28 height 10
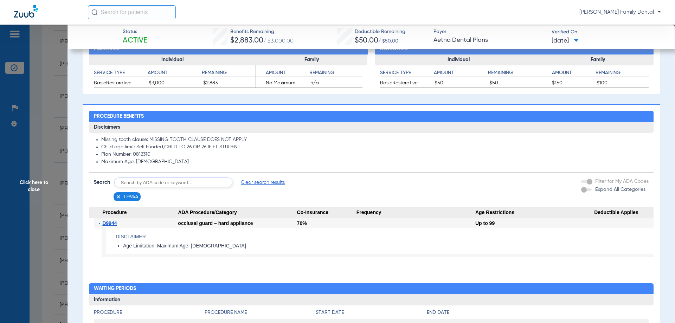
click at [118, 196] on img at bounding box center [118, 196] width 5 height 5
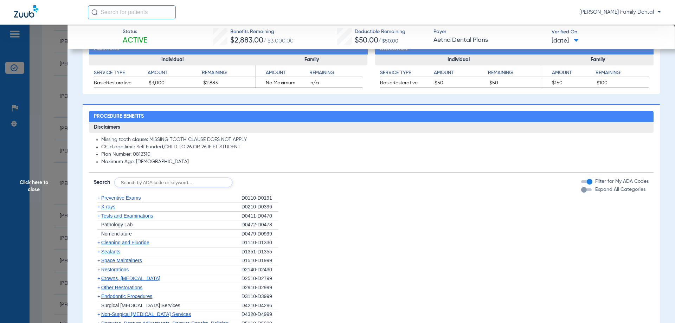
click at [151, 184] on input "text" at bounding box center [173, 183] width 118 height 10
type input "D4355"
click button "Search" at bounding box center [259, 183] width 28 height 10
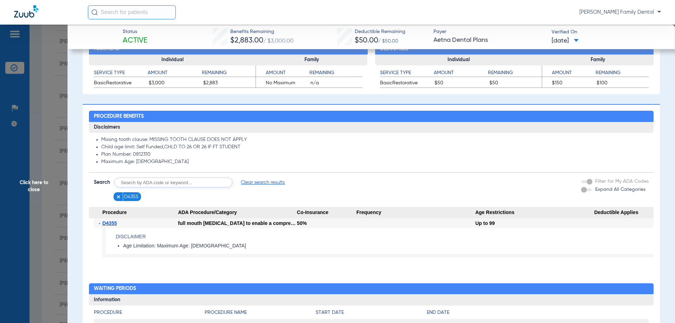
drag, startPoint x: 119, startPoint y: 197, endPoint x: 179, endPoint y: 252, distance: 81.4
click at [119, 196] on img at bounding box center [118, 196] width 5 height 5
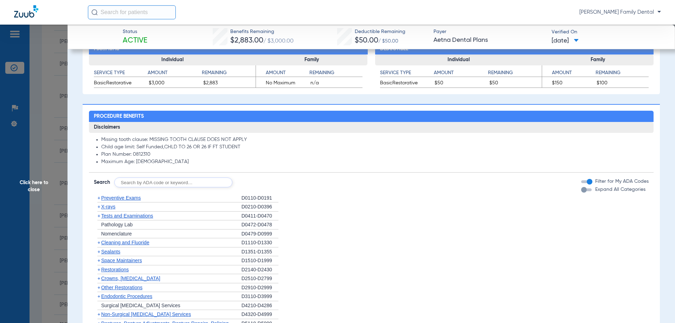
click at [162, 185] on input "text" at bounding box center [173, 183] width 118 height 10
type input "D4910"
click button "Search" at bounding box center [259, 183] width 28 height 10
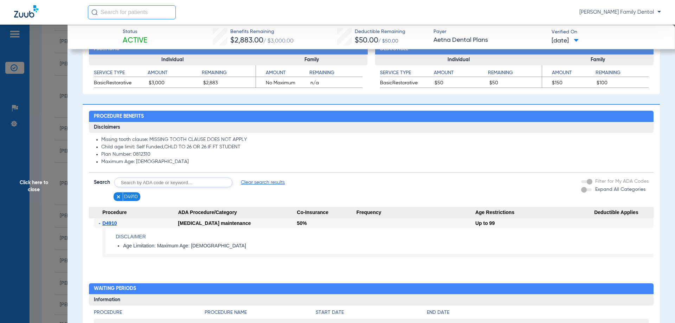
click at [27, 182] on span "Click here to close" at bounding box center [34, 186] width 68 height 323
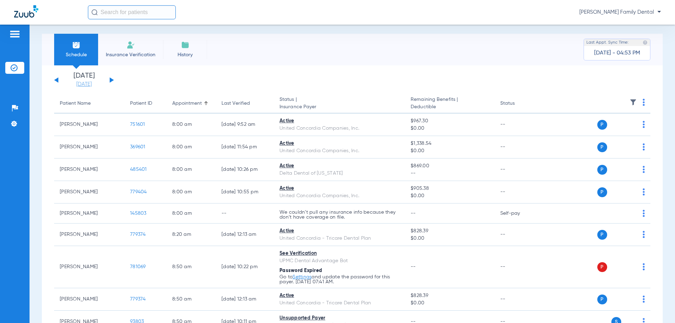
scroll to position [0, 0]
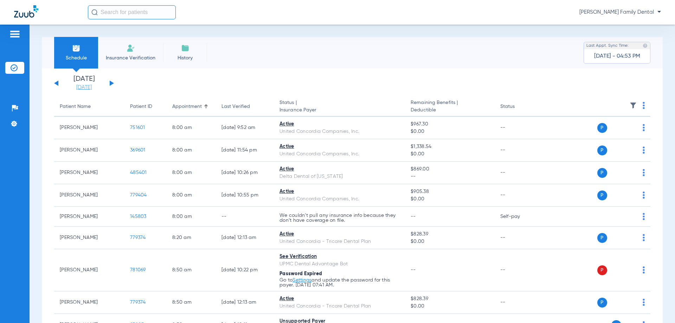
click at [94, 89] on link "[DATE]" at bounding box center [84, 87] width 42 height 7
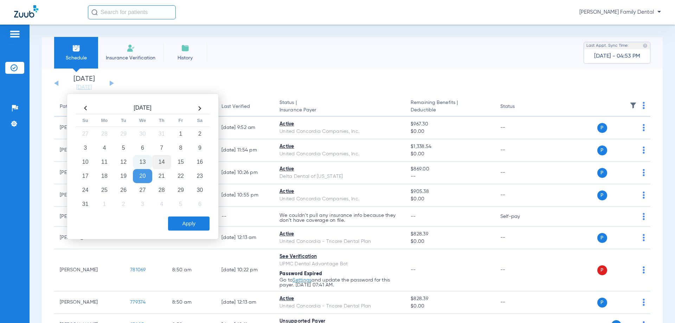
click at [160, 164] on td "14" at bounding box center [161, 162] width 19 height 14
click at [190, 226] on button "Apply" at bounding box center [188, 224] width 41 height 14
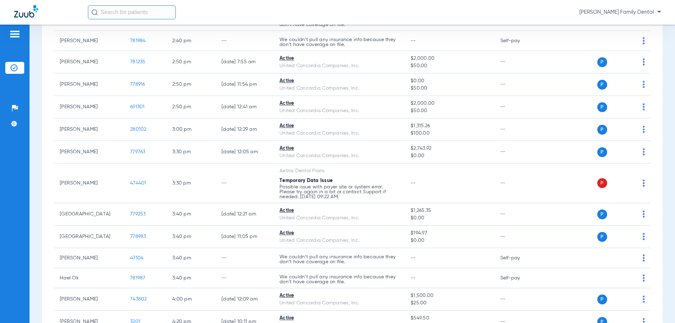
scroll to position [1196, 0]
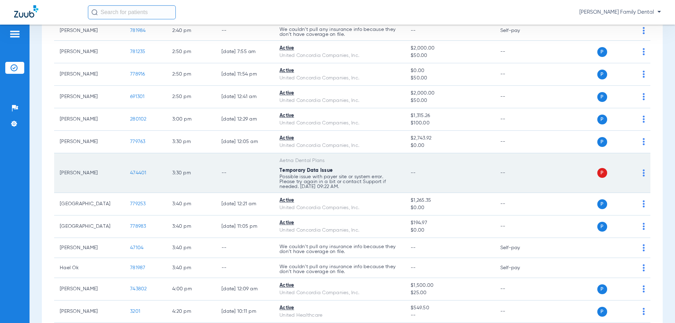
click at [637, 174] on div "P S" at bounding box center [593, 173] width 103 height 10
click at [643, 174] on img at bounding box center [644, 173] width 2 height 7
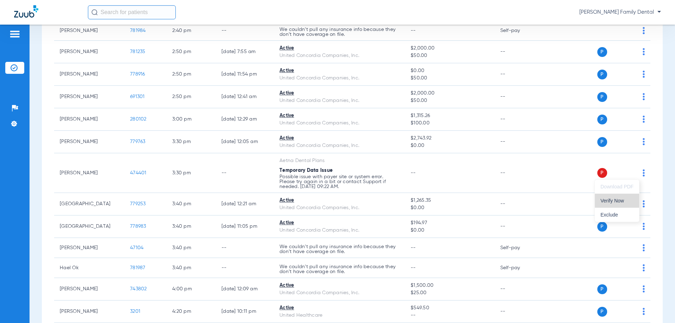
click at [628, 200] on span "Verify Now" at bounding box center [617, 200] width 33 height 5
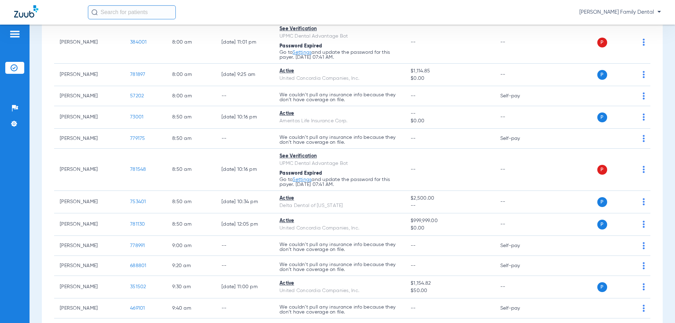
scroll to position [0, 0]
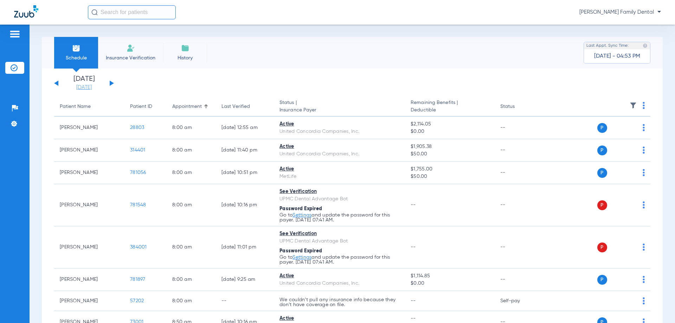
click at [88, 87] on link "[DATE]" at bounding box center [84, 87] width 42 height 7
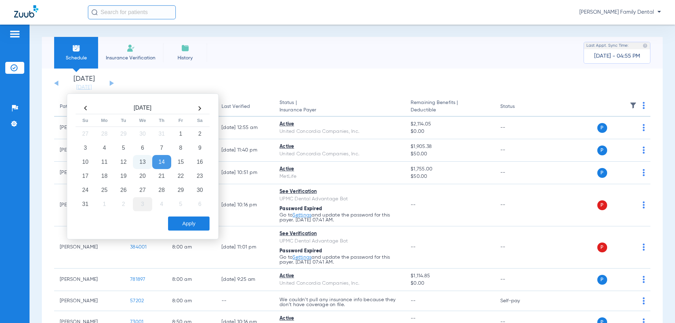
drag, startPoint x: 104, startPoint y: 178, endPoint x: 149, endPoint y: 206, distance: 52.5
click at [107, 178] on td "18" at bounding box center [104, 176] width 19 height 14
click at [195, 225] on button "Apply" at bounding box center [188, 224] width 41 height 14
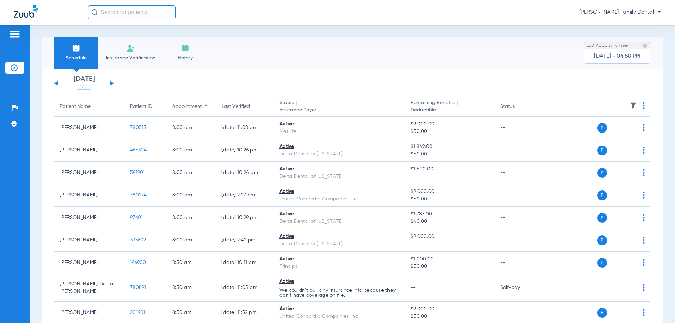
click at [113, 83] on button at bounding box center [112, 83] width 4 height 5
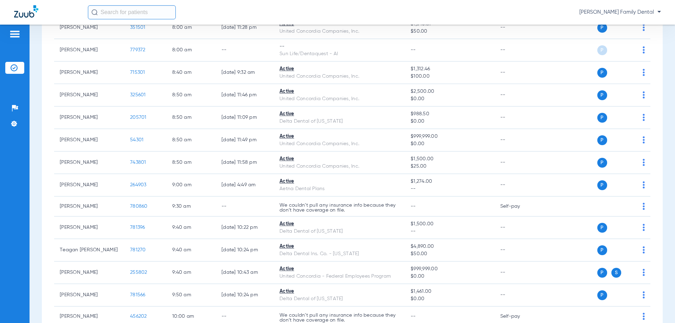
scroll to position [246, 0]
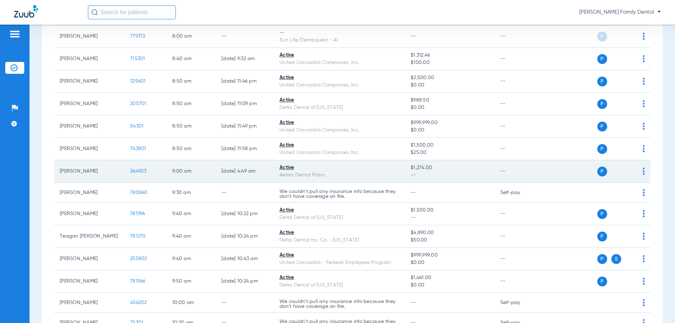
click at [643, 168] on img at bounding box center [644, 171] width 2 height 7
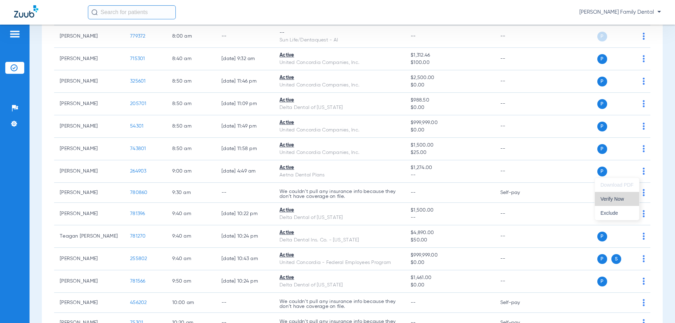
click at [611, 198] on span "Verify Now" at bounding box center [617, 199] width 33 height 5
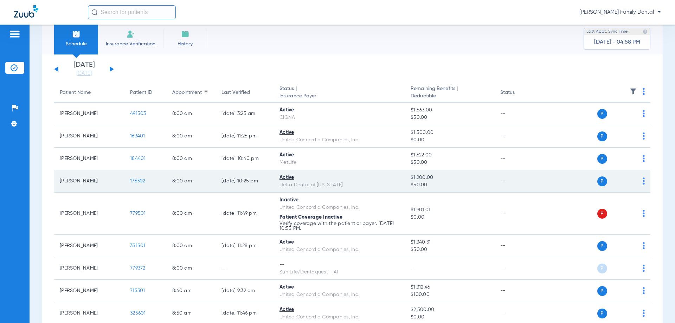
scroll to position [0, 0]
